Goal: Task Accomplishment & Management: Manage account settings

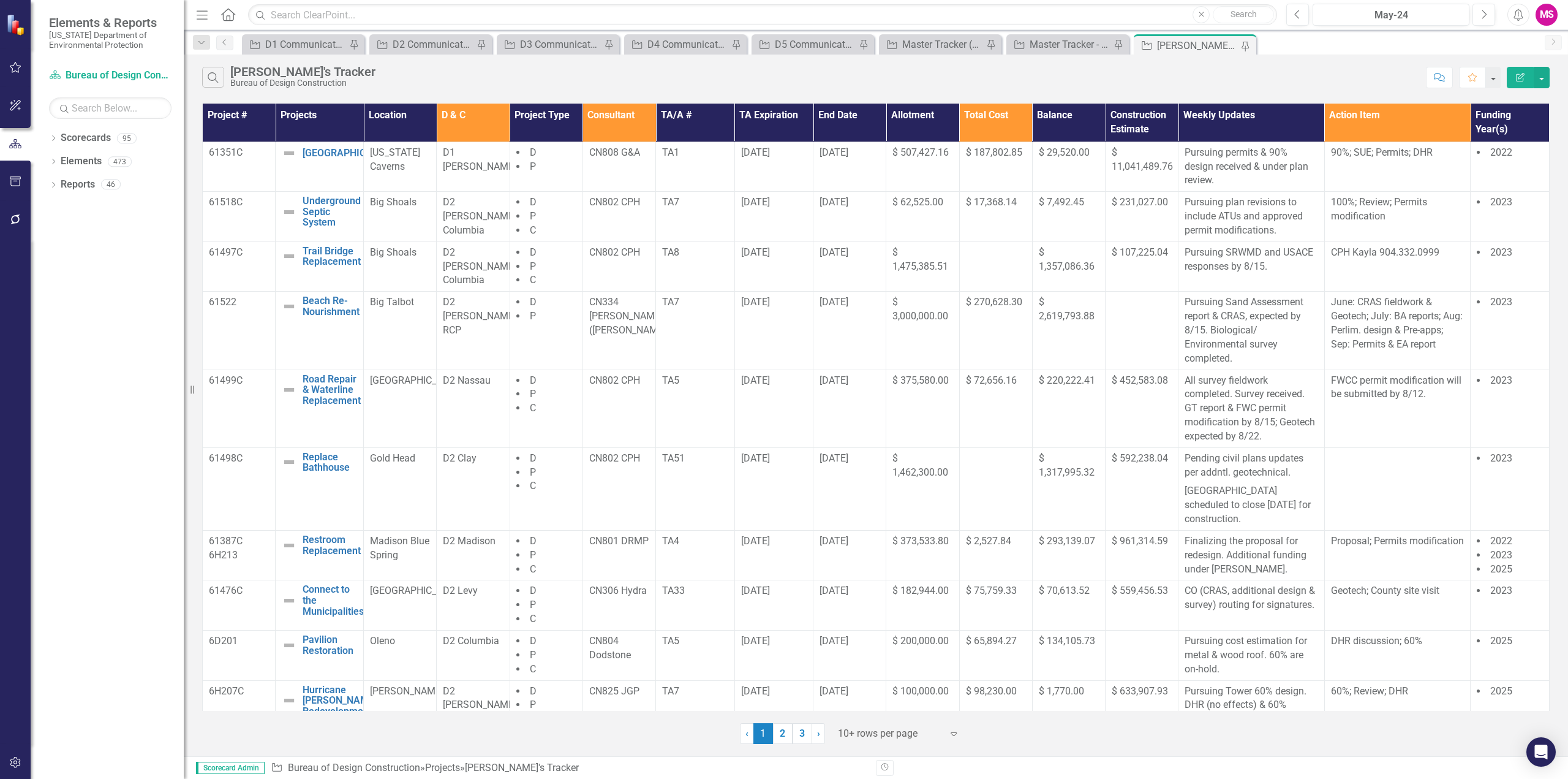
click at [204, 9] on icon "Menu" at bounding box center [202, 14] width 16 height 13
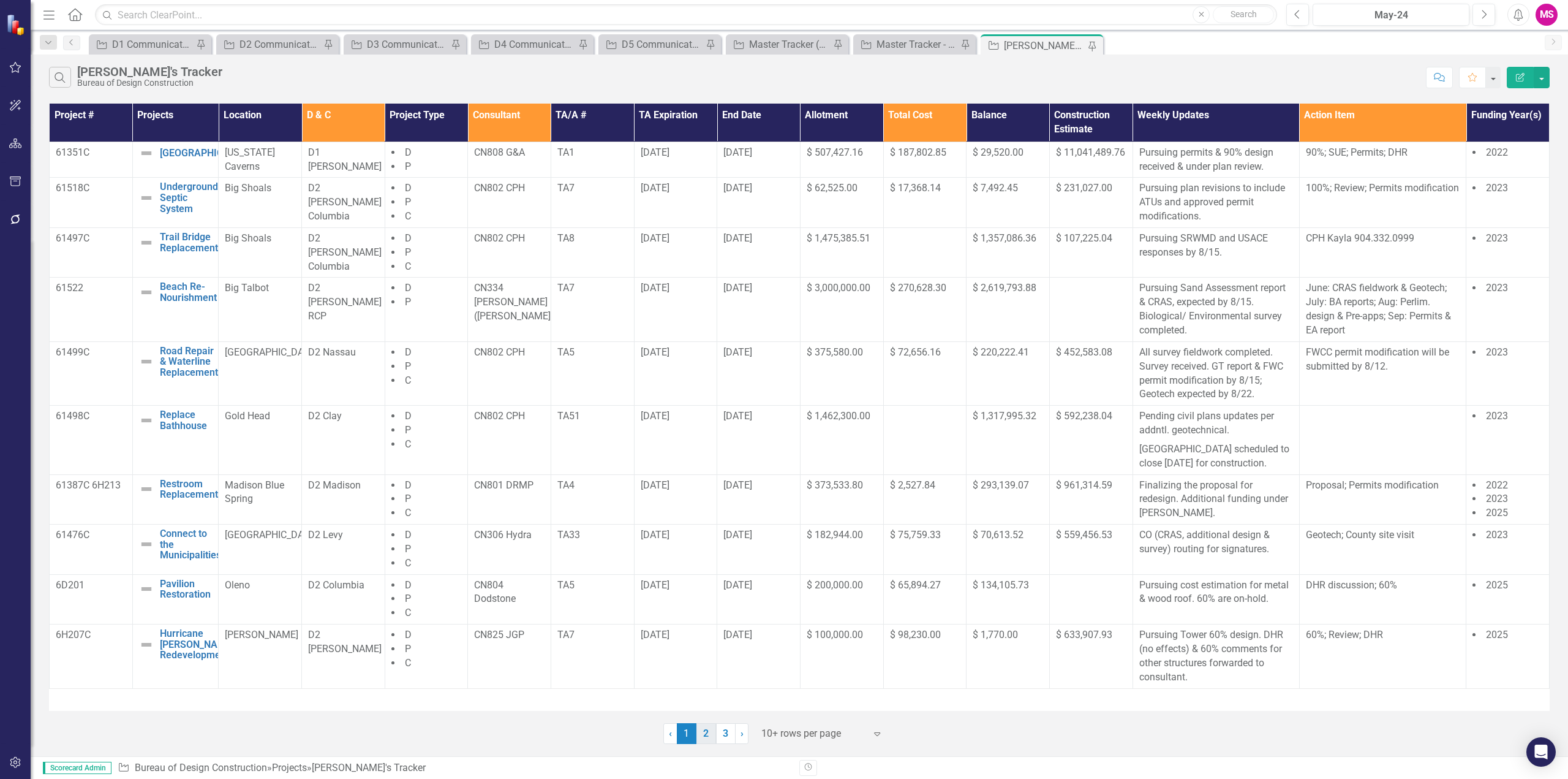
click at [704, 735] on link "2" at bounding box center [706, 733] width 20 height 21
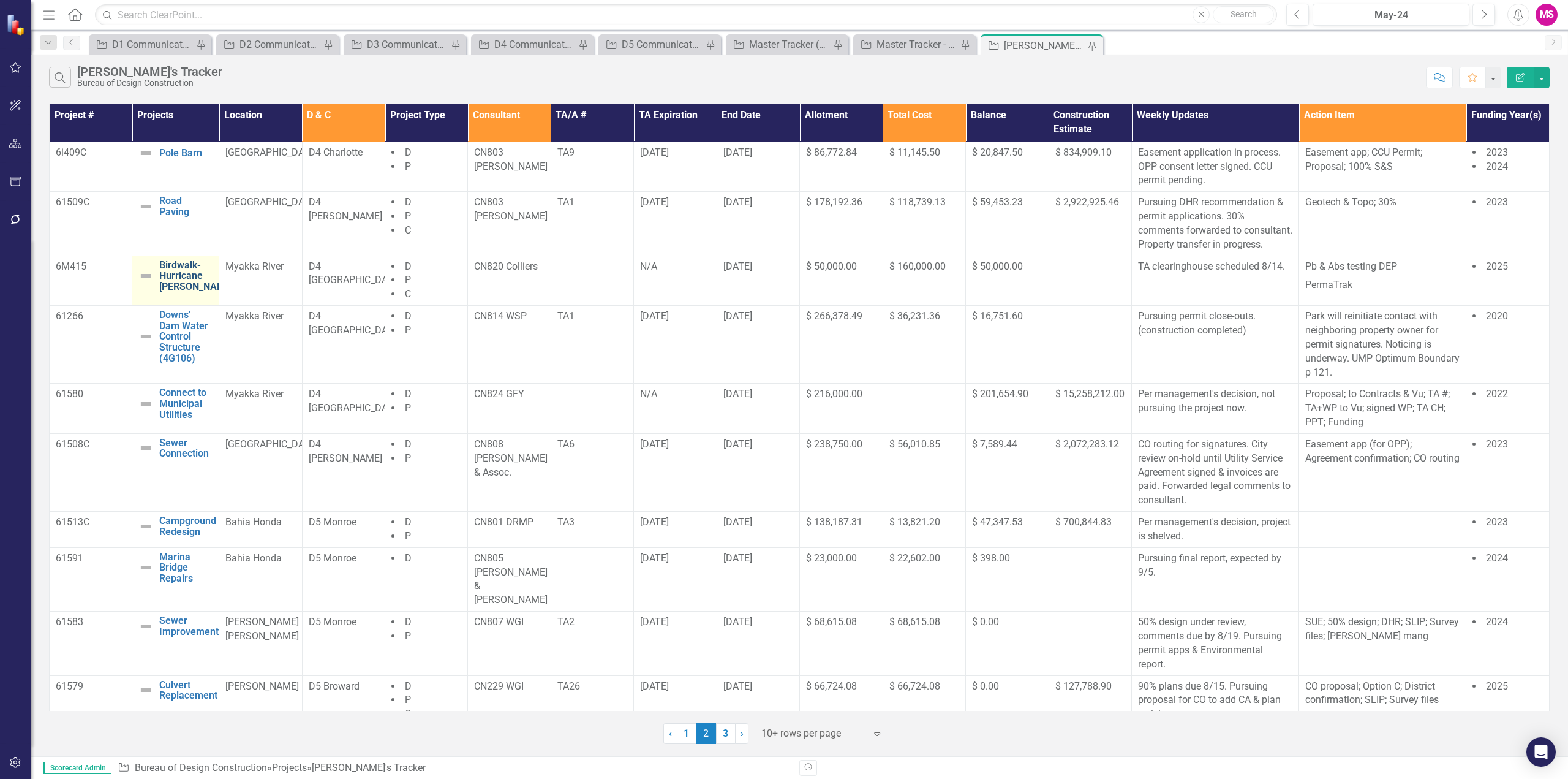
click at [182, 292] on link "Birdwalk- Hurricane [PERSON_NAME]" at bounding box center [196, 276] width 74 height 32
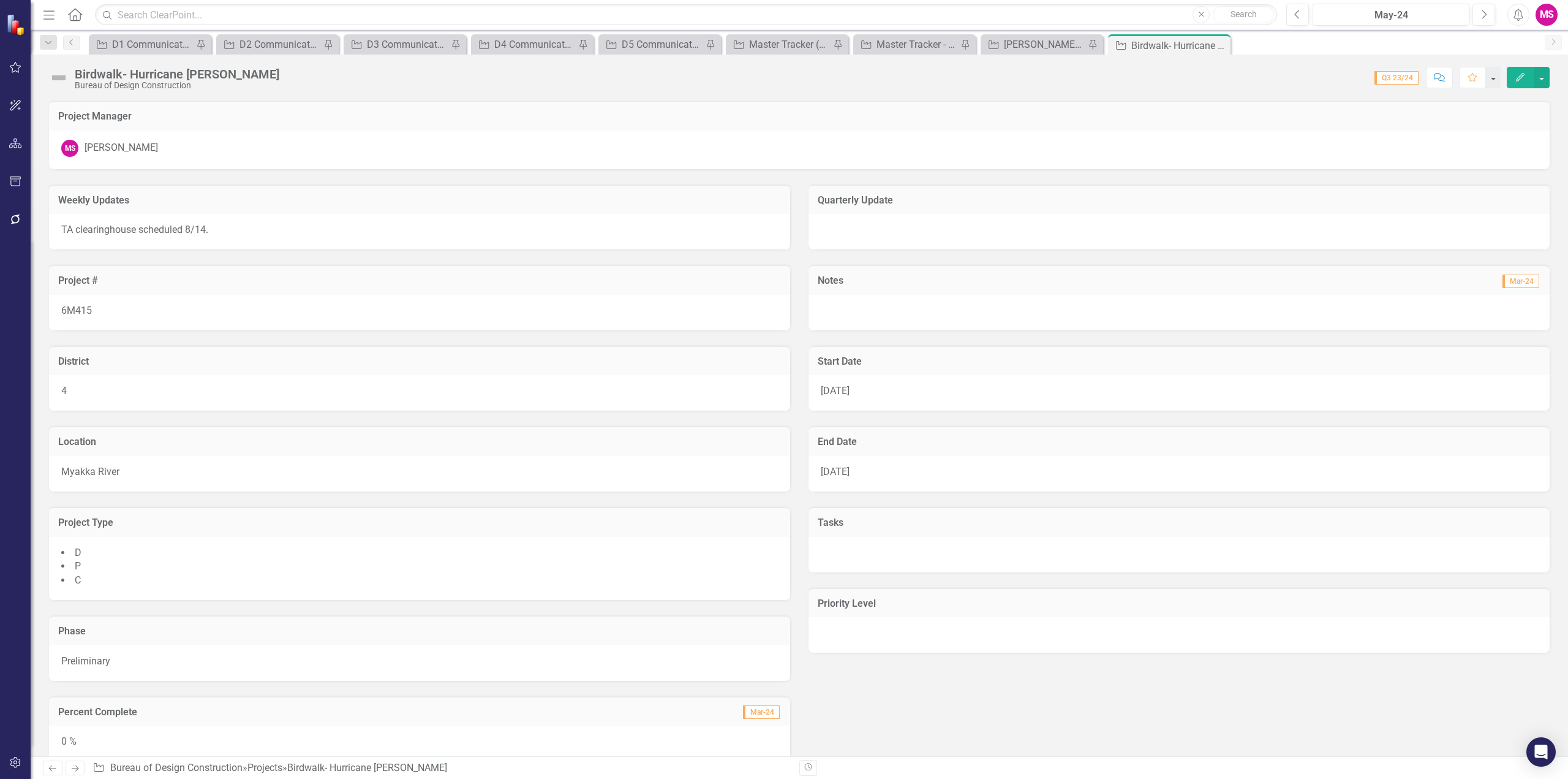
click at [206, 70] on div "Birdwalk- Hurricane [PERSON_NAME]" at bounding box center [176, 74] width 204 height 13
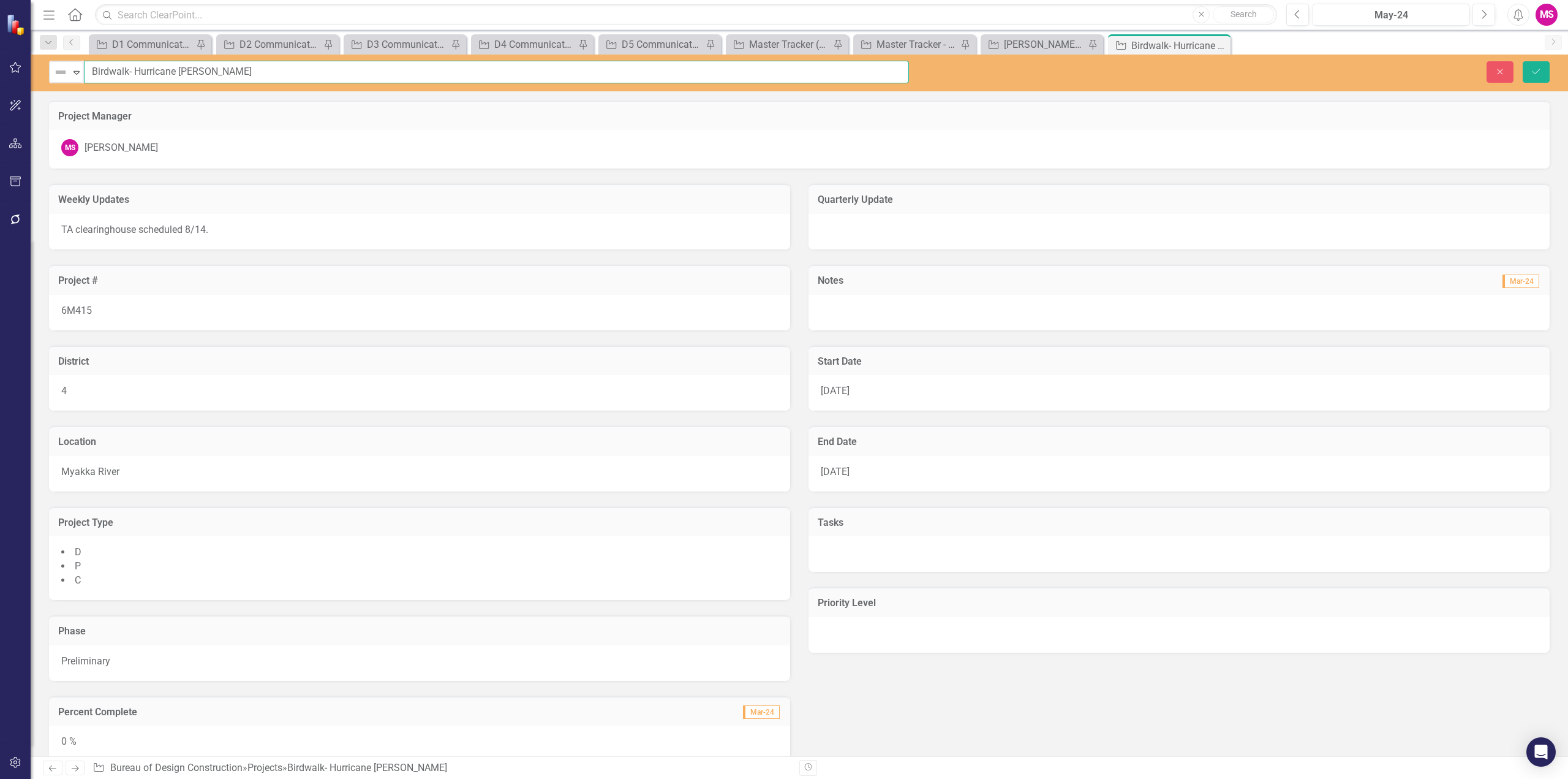
click at [198, 69] on input "Birdwalk- Hurricane [PERSON_NAME]" at bounding box center [496, 72] width 825 height 22
type input "Birdwalk- Hurricane [PERSON_NAME]"
click at [1540, 69] on icon "Save" at bounding box center [1536, 71] width 11 height 9
drag, startPoint x: 71, startPoint y: 69, endPoint x: 213, endPoint y: 78, distance: 142.3
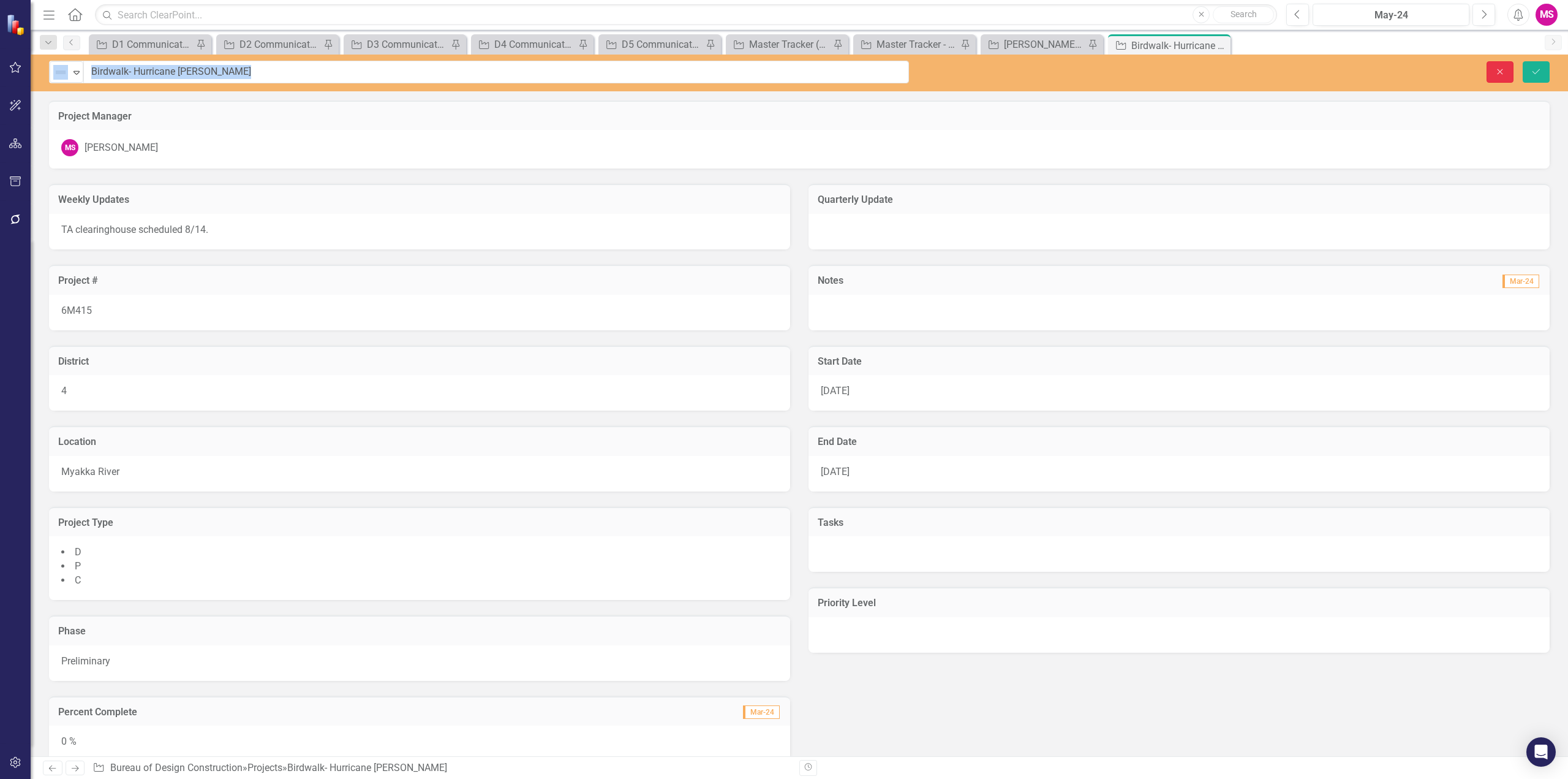
click at [1497, 71] on icon "Close" at bounding box center [1500, 71] width 11 height 9
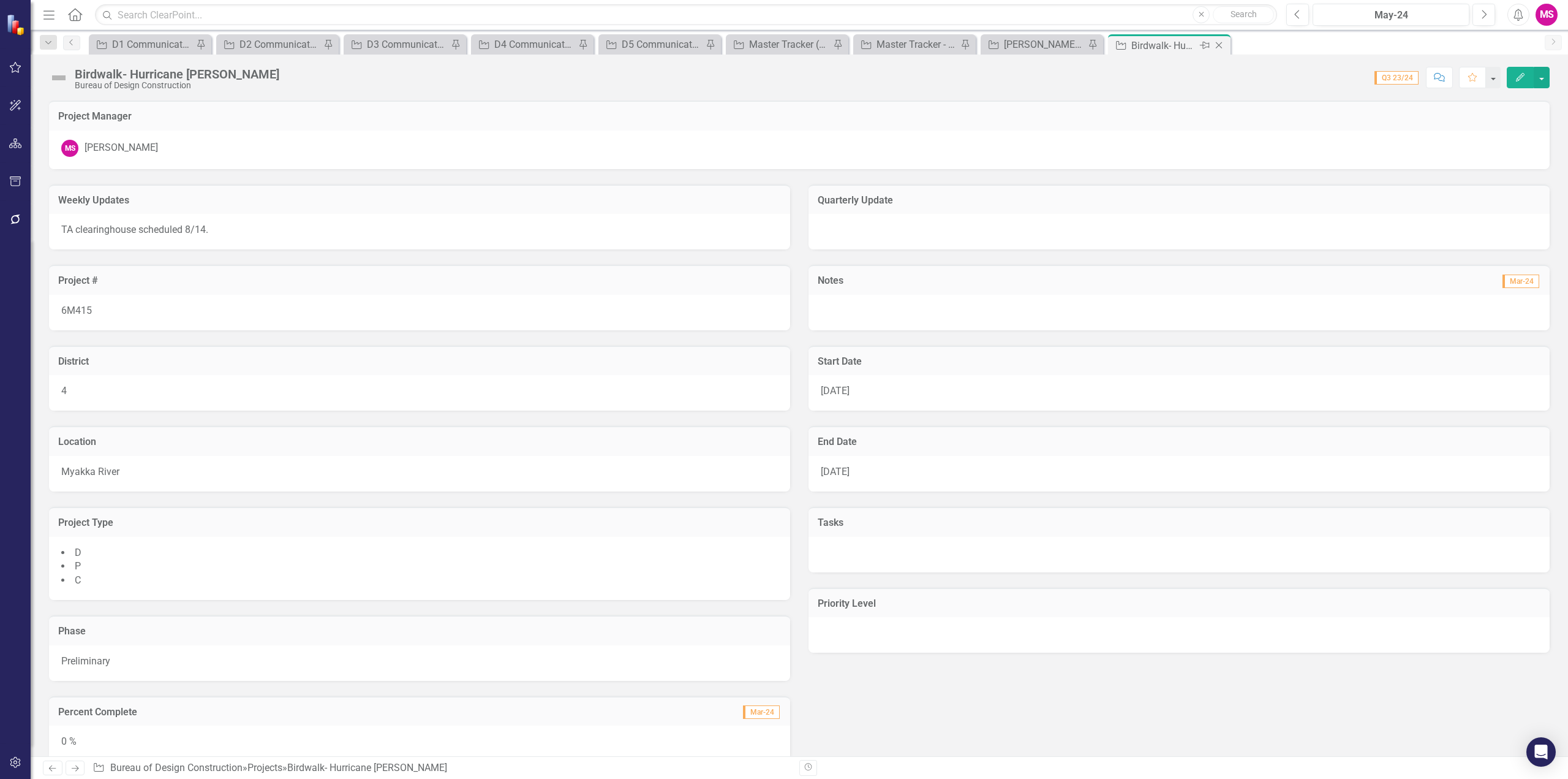
click at [1220, 46] on icon "Close" at bounding box center [1218, 45] width 13 height 10
